Goal: Check status: Check status

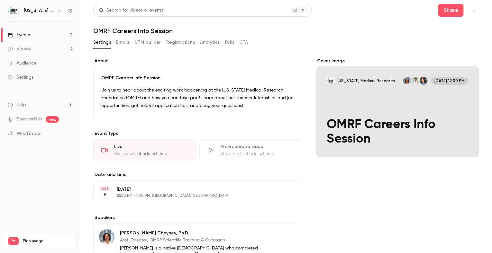
click at [58, 133] on p "What's new" at bounding box center [35, 134] width 55 height 7
click at [353, 17] on div at bounding box center [246, 126] width 492 height 253
click at [184, 43] on button "Registrations" at bounding box center [180, 42] width 29 height 10
